Goal: Navigation & Orientation: Find specific page/section

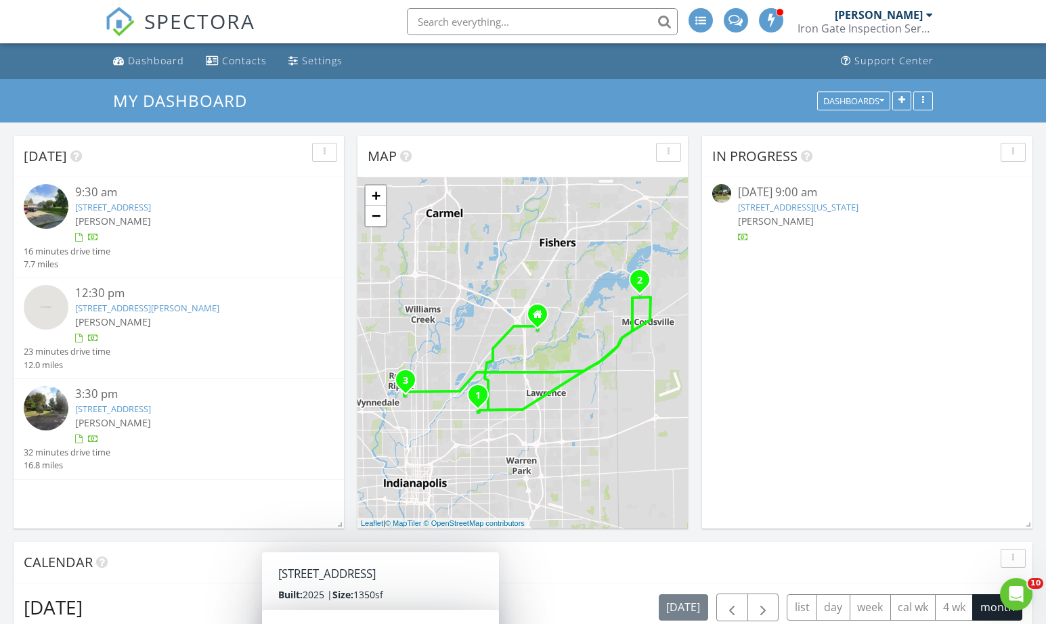
click at [141, 207] on link "[STREET_ADDRESS]" at bounding box center [113, 207] width 76 height 12
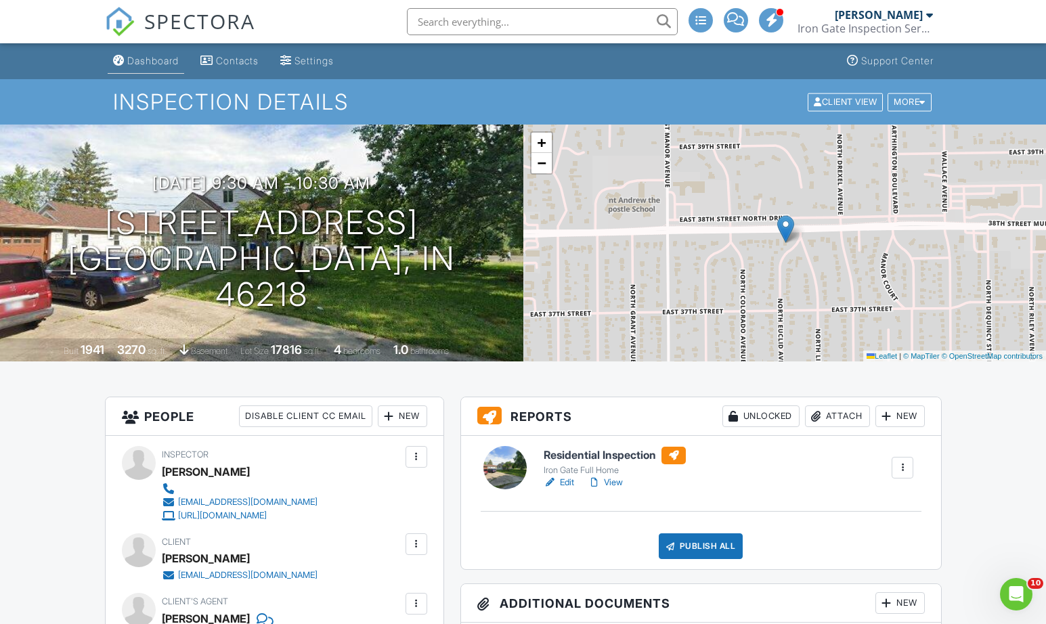
click at [169, 63] on div "Dashboard" at bounding box center [152, 61] width 51 height 12
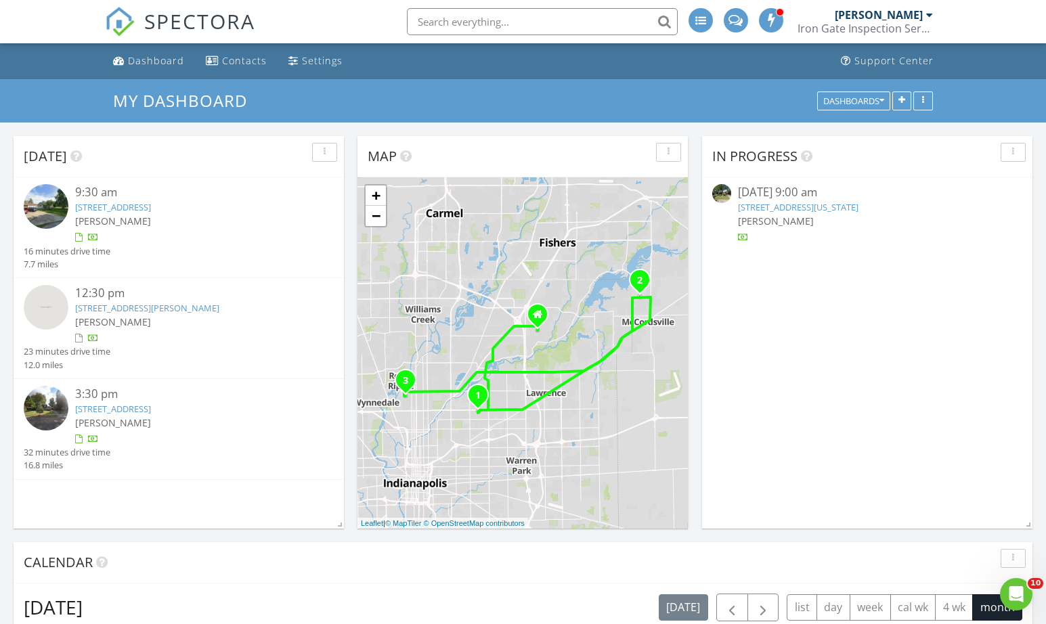
click at [181, 315] on div "[PERSON_NAME]" at bounding box center [191, 322] width 233 height 14
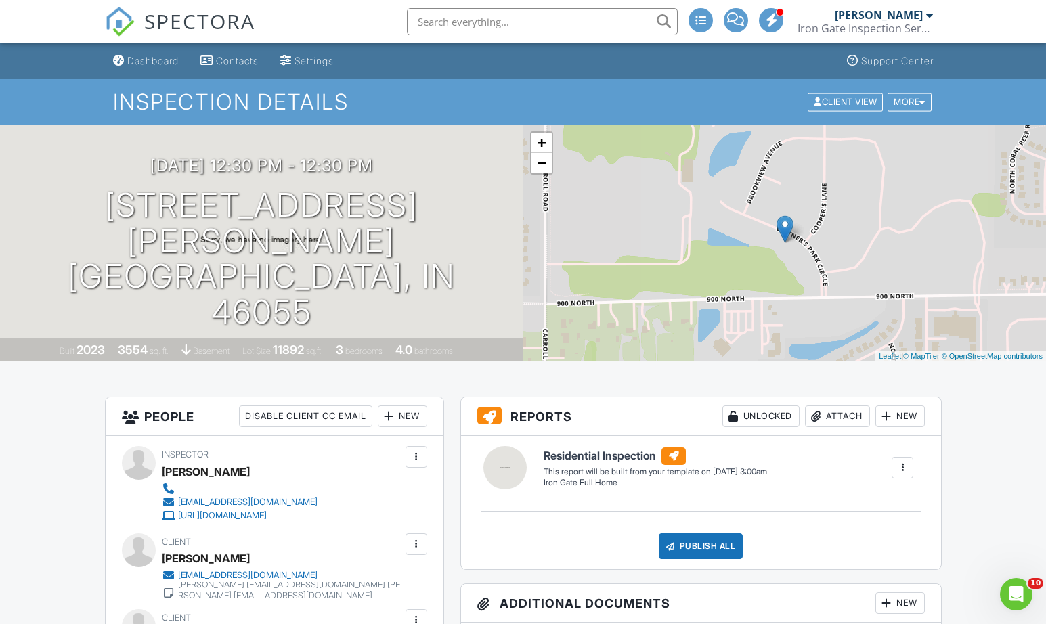
click at [913, 471] on div at bounding box center [903, 468] width 22 height 22
click at [854, 507] on div "Build Now" at bounding box center [875, 506] width 66 height 16
click at [148, 67] on link "Dashboard" at bounding box center [146, 61] width 77 height 25
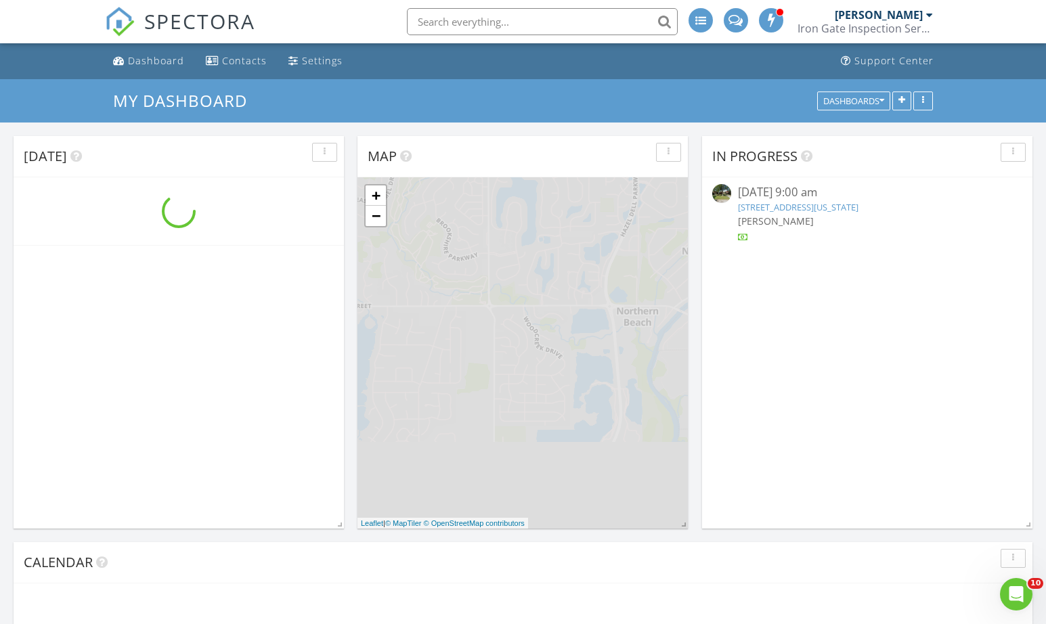
scroll to position [1098, 1047]
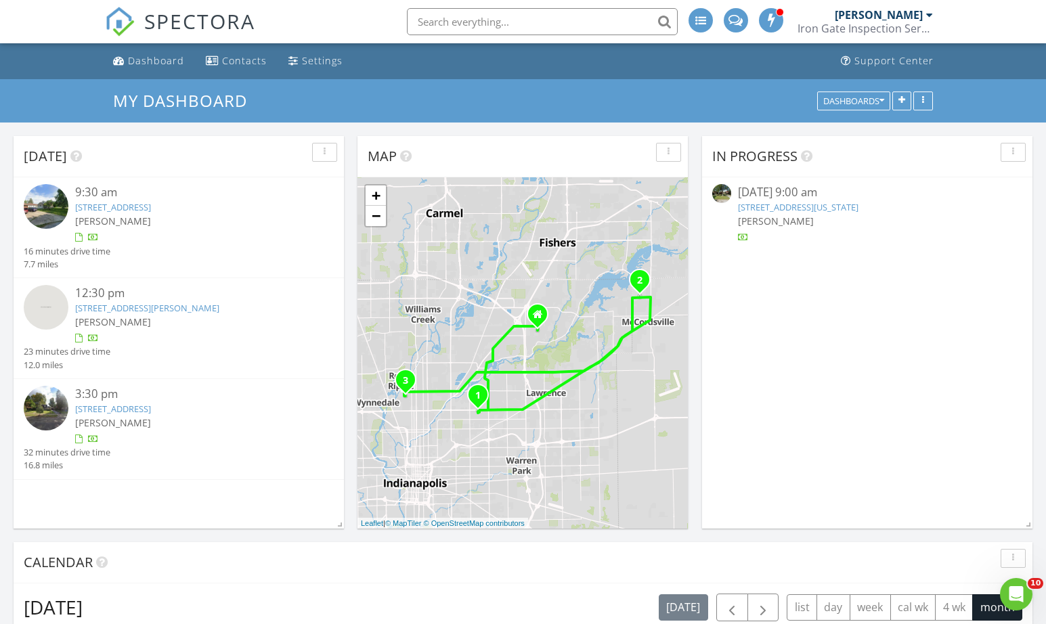
click at [846, 1] on div "[PERSON_NAME] Iron Gate Inspection Services" at bounding box center [865, 21] width 135 height 43
